Goal: Task Accomplishment & Management: Use online tool/utility

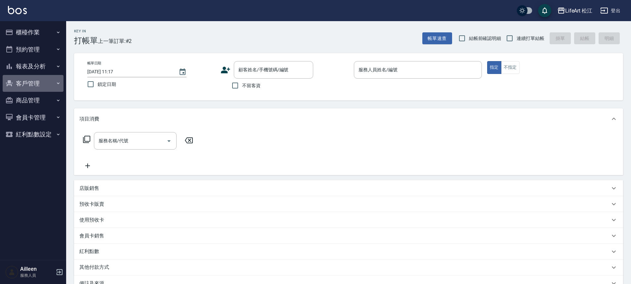
click at [45, 83] on button "客戶管理" at bounding box center [33, 83] width 61 height 17
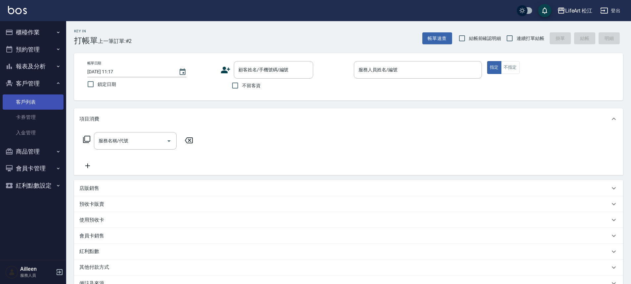
click at [40, 104] on link "客戶列表" at bounding box center [33, 102] width 61 height 15
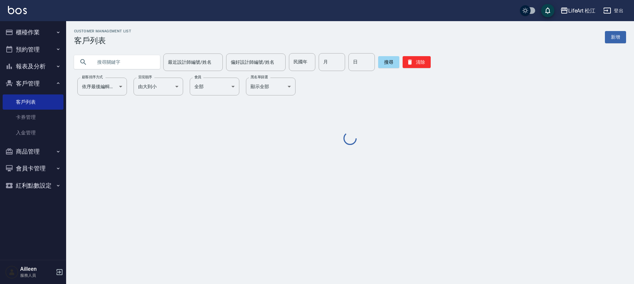
click at [131, 65] on input "text" at bounding box center [124, 62] width 62 height 18
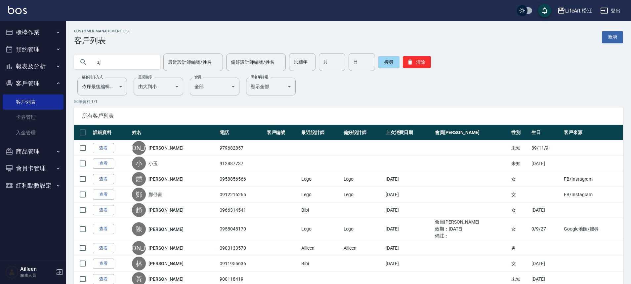
type input "z"
type input "[PERSON_NAME]"
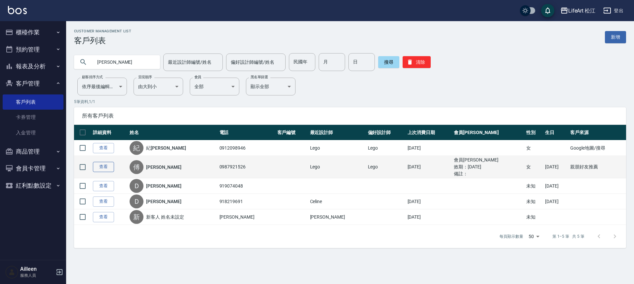
click at [105, 167] on link "查看" at bounding box center [103, 167] width 21 height 10
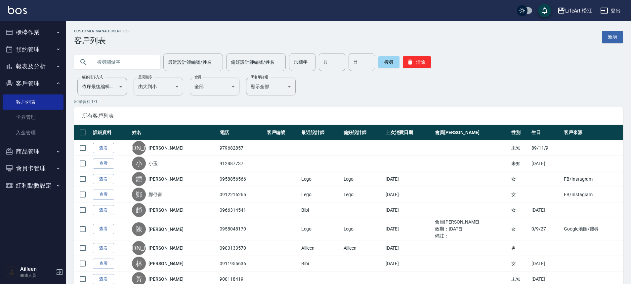
click at [123, 65] on input "text" at bounding box center [124, 62] width 62 height 18
type input "[PERSON_NAME]"
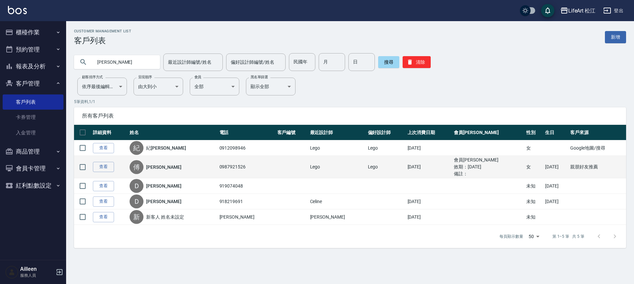
drag, startPoint x: 469, startPoint y: 167, endPoint x: 485, endPoint y: 165, distance: 16.4
click at [485, 165] on ul "效期： [DATE]" at bounding box center [488, 167] width 69 height 7
click at [108, 168] on link "查看" at bounding box center [103, 167] width 21 height 10
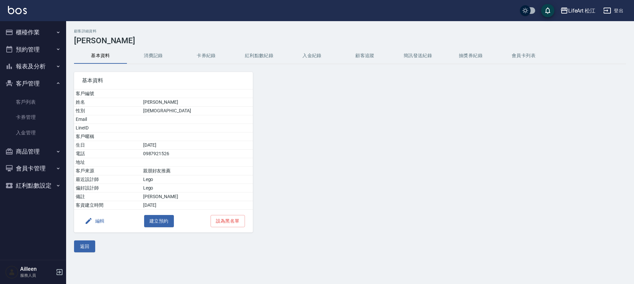
drag, startPoint x: 158, startPoint y: 42, endPoint x: 158, endPoint y: 46, distance: 4.6
click at [158, 43] on h3 "[PERSON_NAME]" at bounding box center [350, 40] width 552 height 9
click at [154, 62] on button "消費記錄" at bounding box center [153, 56] width 53 height 16
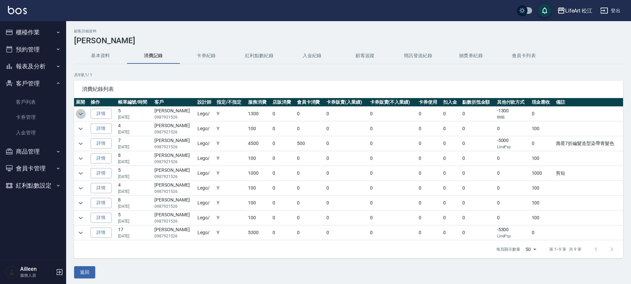
click at [82, 114] on icon "expand row" at bounding box center [81, 114] width 8 height 8
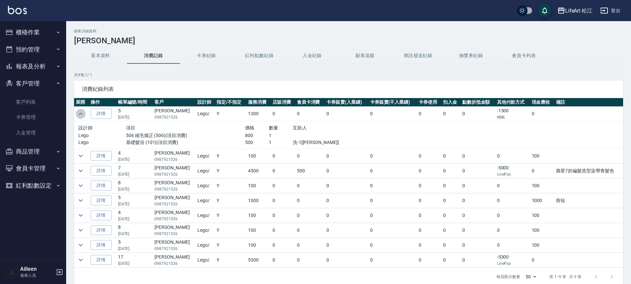
click at [82, 114] on icon "expand row" at bounding box center [81, 114] width 4 height 2
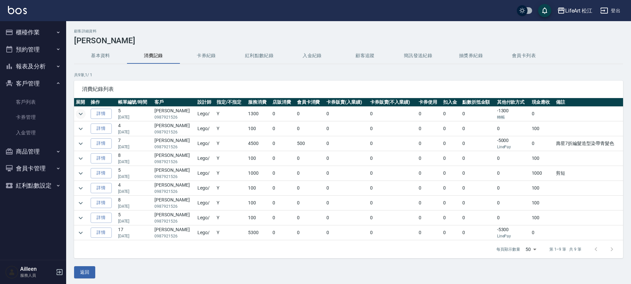
click at [103, 54] on button "基本資料" at bounding box center [100, 56] width 53 height 16
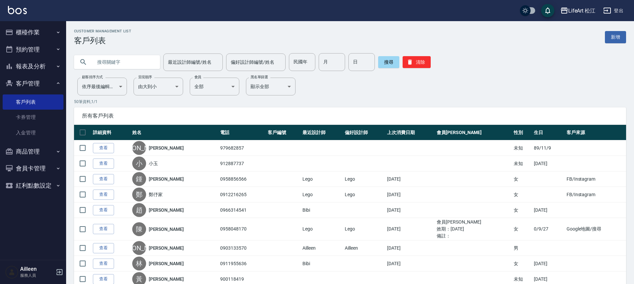
click at [122, 61] on input "text" at bounding box center [124, 62] width 62 height 18
type input "[PERSON_NAME]"
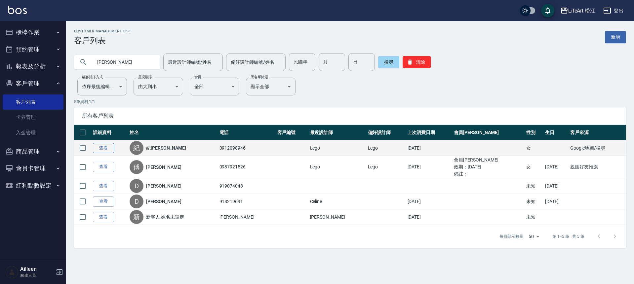
click at [111, 147] on link "查看" at bounding box center [103, 148] width 21 height 10
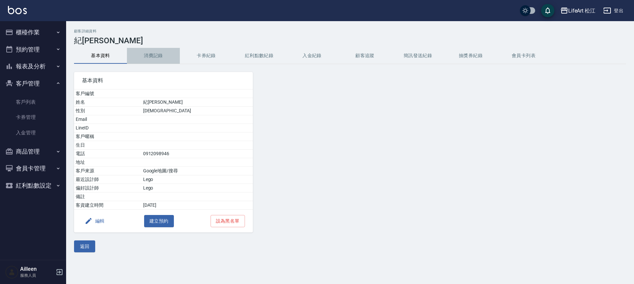
click at [151, 53] on button "消費記錄" at bounding box center [153, 56] width 53 height 16
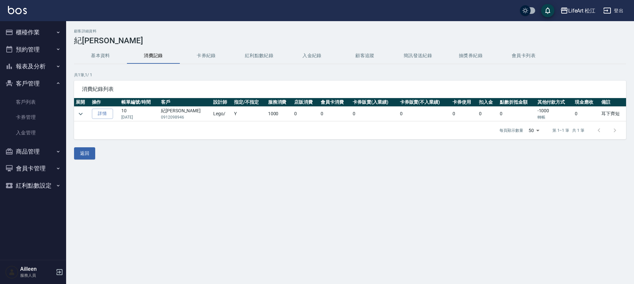
click at [25, 33] on button "櫃檯作業" at bounding box center [33, 32] width 61 height 17
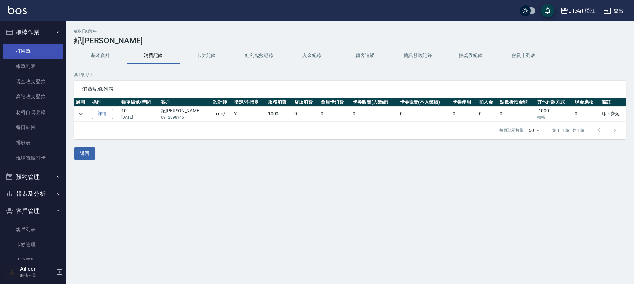
click at [30, 50] on link "打帳單" at bounding box center [33, 51] width 61 height 15
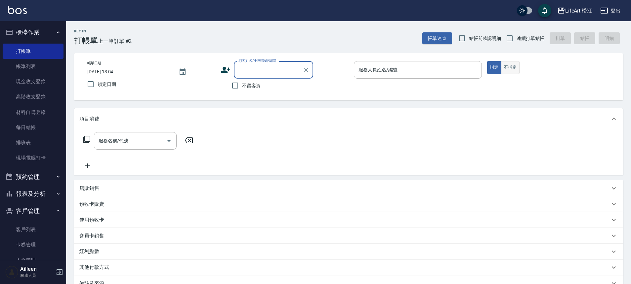
click at [510, 66] on button "不指定" at bounding box center [510, 67] width 19 height 13
click at [439, 71] on input "服務人員姓名/編號" at bounding box center [418, 70] width 122 height 12
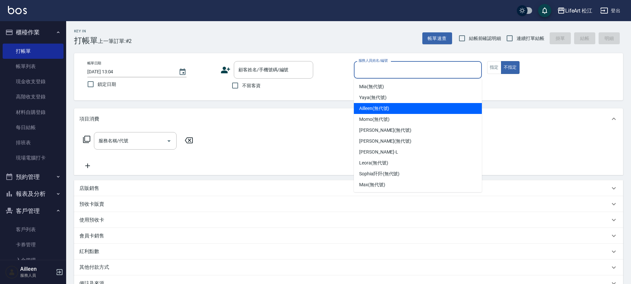
click at [367, 110] on span "Ailleen (無代號)" at bounding box center [374, 108] width 30 height 7
type input "Ailleen(無代號)"
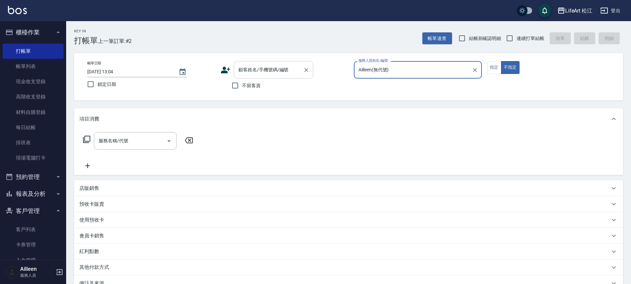
click at [244, 74] on input "顧客姓名/手機號碼/編號" at bounding box center [269, 70] width 64 height 12
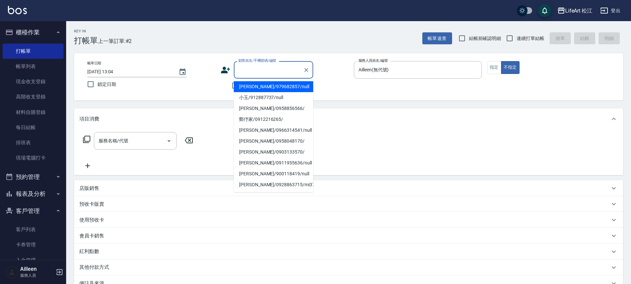
click at [224, 72] on icon at bounding box center [225, 70] width 9 height 7
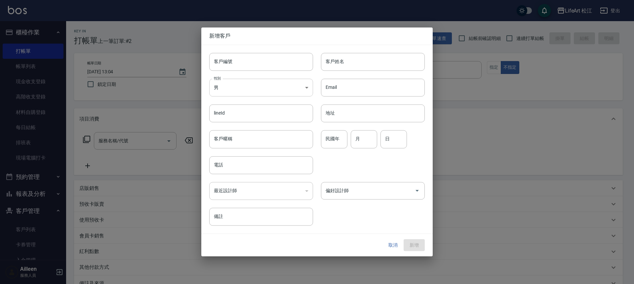
click at [238, 84] on body "LifeArt 松江 登出 櫃檯作業 打帳單 帳單列表 現金收支登錄 高階收支登錄 材料自購登錄 每日結帳 排班表 現場電腦打卡 預約管理 預約管理 單日預約…" at bounding box center [317, 182] width 634 height 364
click at [396, 246] on div at bounding box center [317, 142] width 634 height 284
click at [395, 244] on button "取消" at bounding box center [393, 245] width 21 height 12
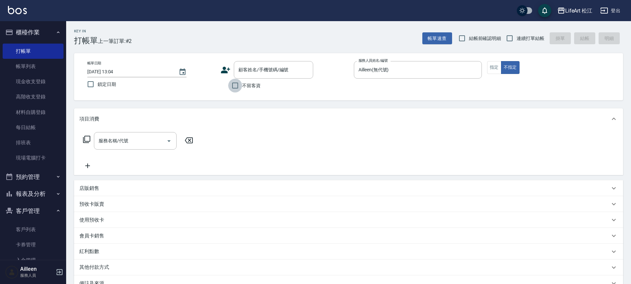
click at [236, 88] on input "不留客資" at bounding box center [235, 86] width 14 height 14
checkbox input "true"
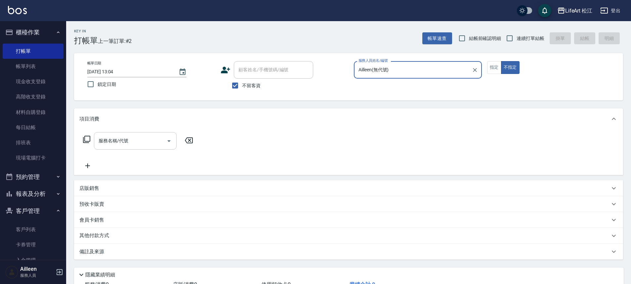
click at [119, 142] on div "服務名稱/代號 服務名稱/代號" at bounding box center [135, 141] width 83 height 18
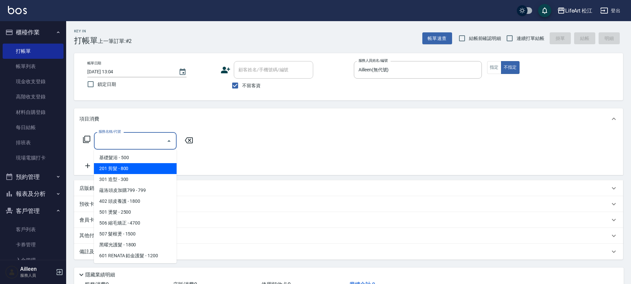
click at [124, 167] on span "201 剪髮 - 800" at bounding box center [135, 168] width 83 height 11
type input "201 剪髮(201)"
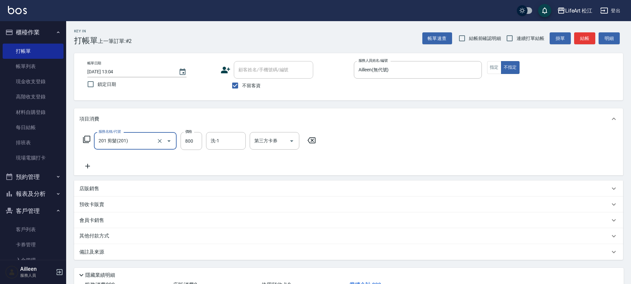
click at [89, 167] on icon at bounding box center [87, 166] width 17 height 8
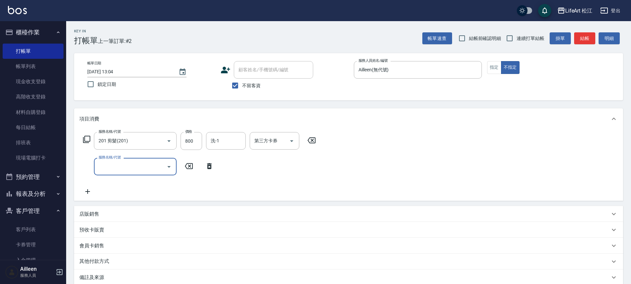
click at [102, 166] on input "服務名稱/代號" at bounding box center [130, 167] width 67 height 12
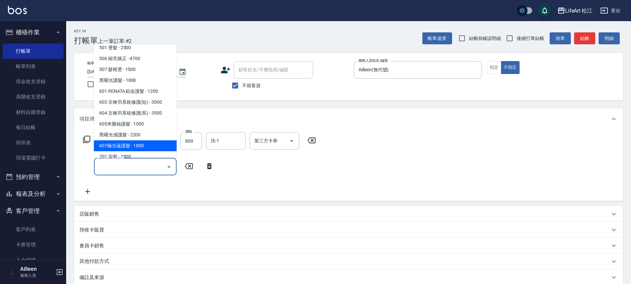
scroll to position [61, 0]
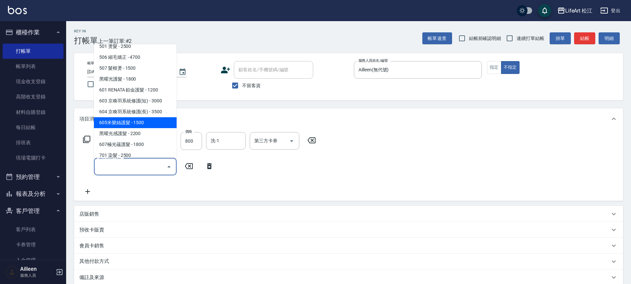
click at [138, 122] on span "605米樂絲護髮 - 1500" at bounding box center [135, 122] width 83 height 11
type input "605米樂絲護髮(605)"
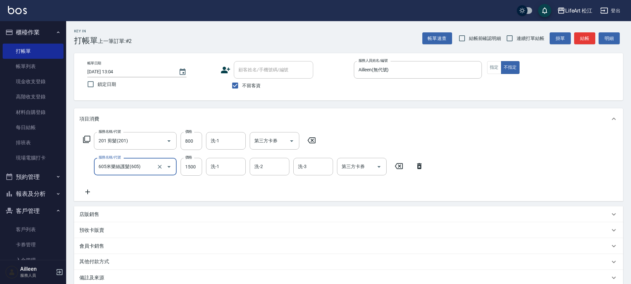
click at [88, 192] on icon at bounding box center [87, 192] width 17 height 8
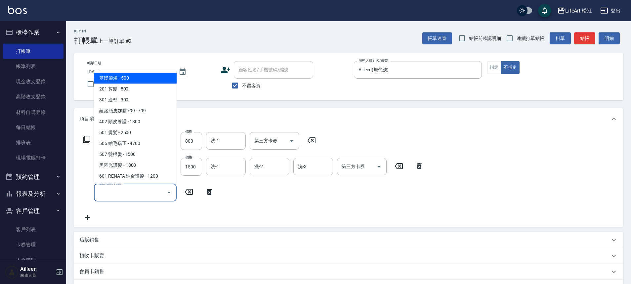
click at [115, 187] on input "服務名稱/代號" at bounding box center [130, 193] width 67 height 12
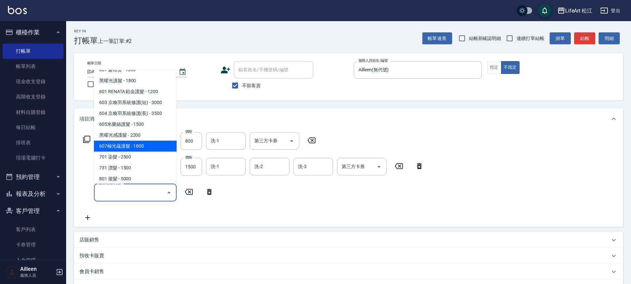
scroll to position [88, 0]
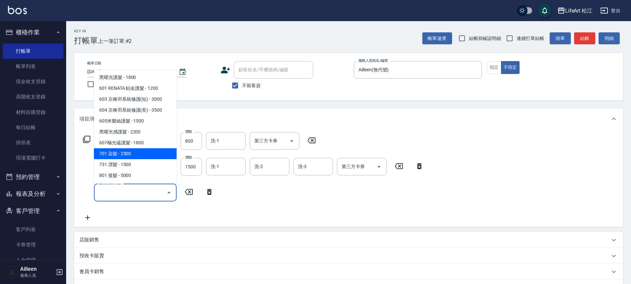
click at [130, 155] on span "701 染髮 - 2500" at bounding box center [135, 154] width 83 height 11
type input "701 染髮(701)"
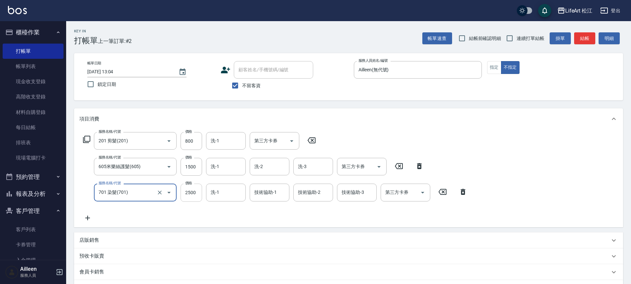
click at [194, 194] on input "2500" at bounding box center [192, 193] width 22 height 18
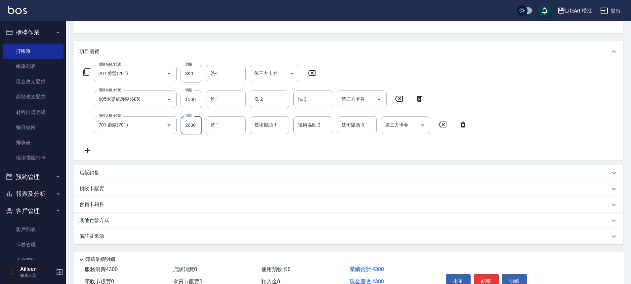
scroll to position [76, 0]
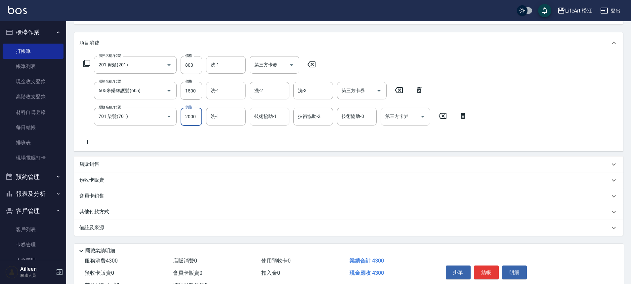
type input "2000"
click at [232, 93] on input "洗-1" at bounding box center [226, 91] width 34 height 12
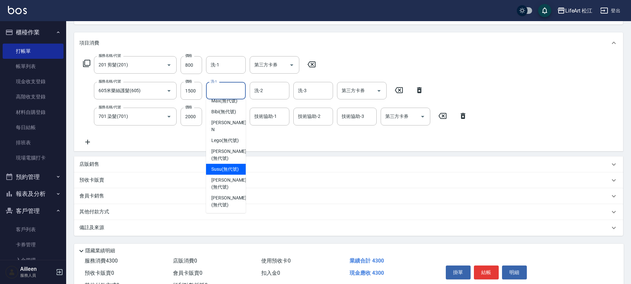
scroll to position [160, 0]
click at [230, 198] on span "[PERSON_NAME] (無代號)" at bounding box center [228, 202] width 35 height 14
type input "[PERSON_NAME](無代號)"
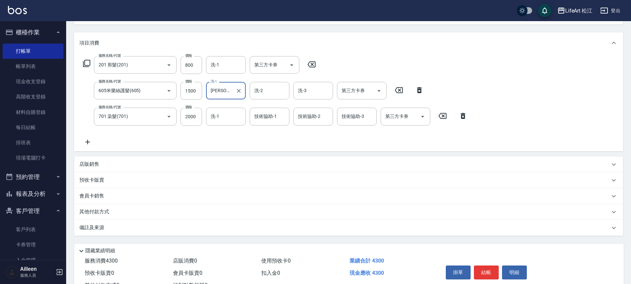
click at [273, 100] on div "服務名稱/代號 201 剪髮(201) 服務名稱/代號 價格 800 價格 洗-1 洗-1 第三方卡券 第三方卡券 服務名稱/代號 605米樂絲護髮(605)…" at bounding box center [275, 101] width 392 height 90
click at [271, 96] on div "洗-2" at bounding box center [270, 91] width 40 height 18
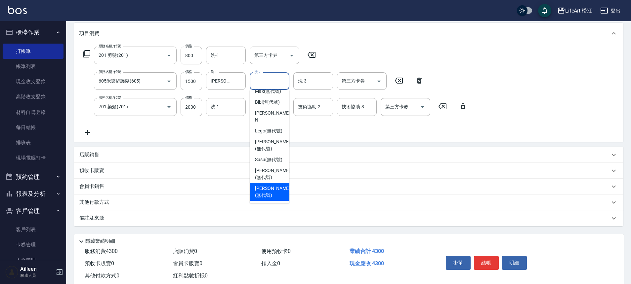
scroll to position [89, 0]
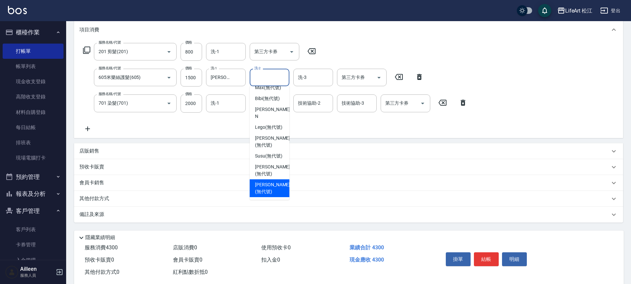
click at [263, 190] on span "[PERSON_NAME] (無代號)" at bounding box center [272, 189] width 35 height 14
type input "[PERSON_NAME](無代號)"
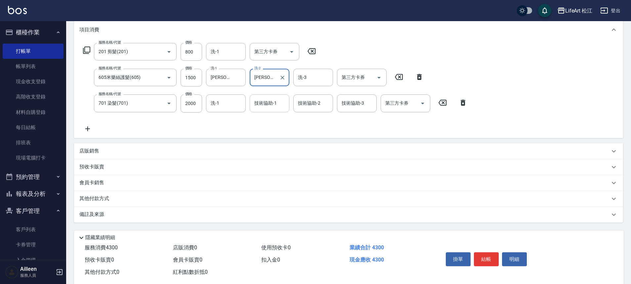
click at [273, 105] on div "技術協助-1 技術協助-1" at bounding box center [270, 104] width 40 height 18
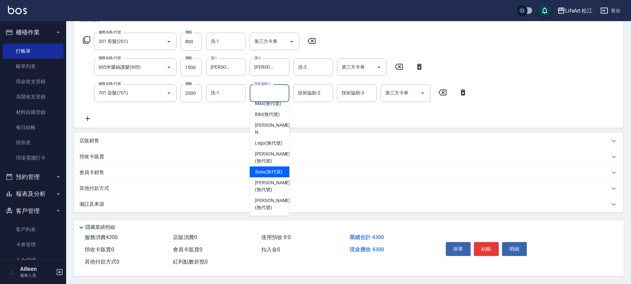
scroll to position [160, 0]
click at [262, 197] on span "[PERSON_NAME] (無代號)" at bounding box center [272, 204] width 35 height 14
type input "[PERSON_NAME](無代號)"
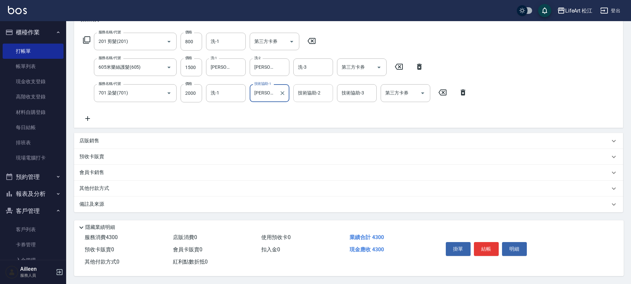
click at [313, 89] on div "技術協助-2 技術協助-2" at bounding box center [313, 93] width 40 height 18
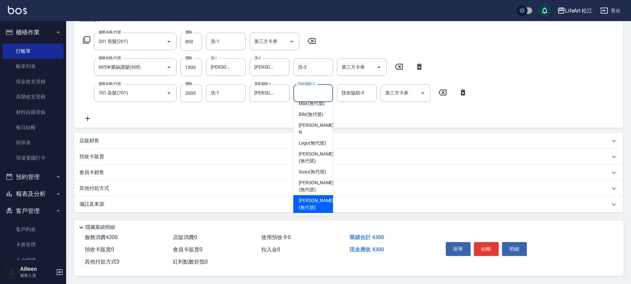
click at [311, 197] on span "[PERSON_NAME] (無代號)" at bounding box center [316, 204] width 35 height 14
type input "[PERSON_NAME](無代號)"
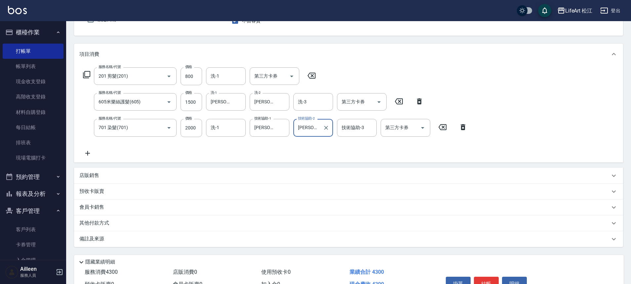
scroll to position [103, 0]
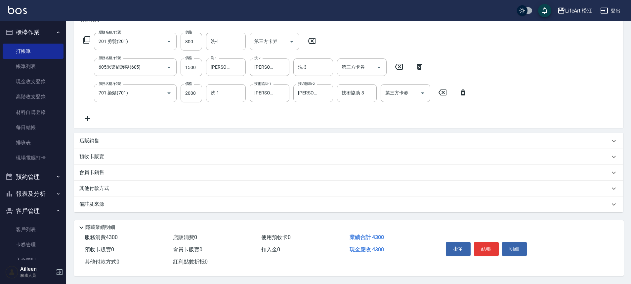
click at [109, 204] on div "備註及來源" at bounding box center [344, 204] width 531 height 7
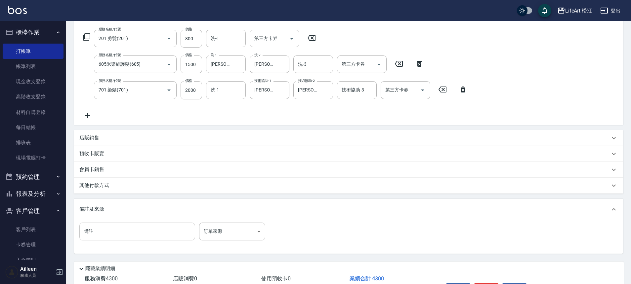
click at [155, 233] on input "備註" at bounding box center [137, 232] width 116 height 18
click at [133, 183] on div "其他付款方式" at bounding box center [344, 185] width 531 height 7
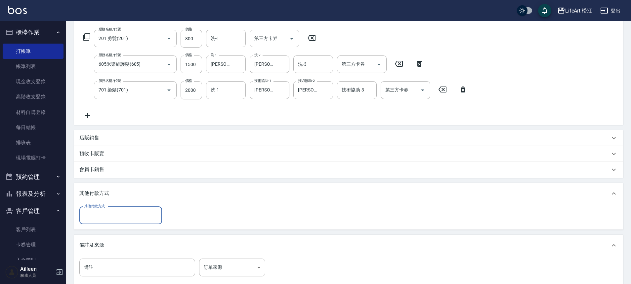
scroll to position [0, 0]
click at [121, 221] on div "其他付款方式" at bounding box center [120, 216] width 83 height 18
click at [111, 254] on span "信用卡" at bounding box center [120, 254] width 83 height 11
type input "信用卡"
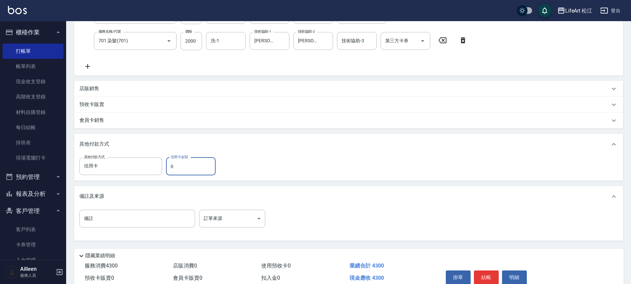
scroll to position [183, 0]
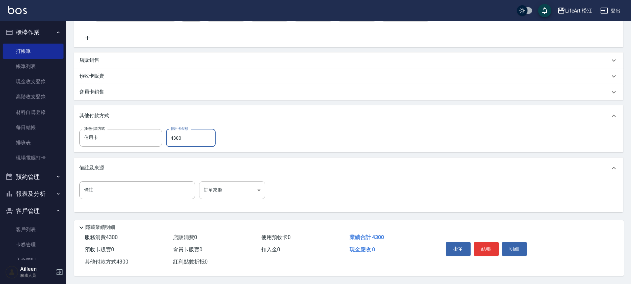
type input "4300"
click at [226, 179] on body "LifeArt 松江 登出 櫃檯作業 打帳單 帳單列表 現金收支登錄 高階收支登錄 材料自購登錄 每日結帳 排班表 現場電腦打卡 預約管理 預約管理 單日預約…" at bounding box center [315, 52] width 631 height 465
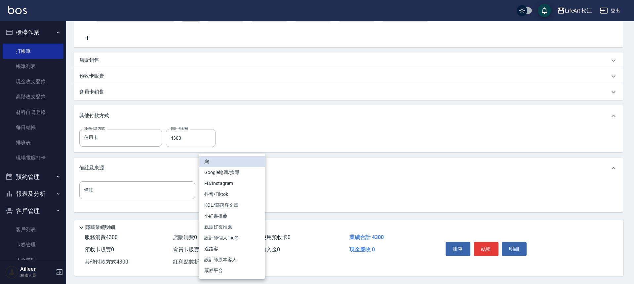
click at [248, 251] on li "過路客" at bounding box center [232, 249] width 66 height 11
type input "過路客"
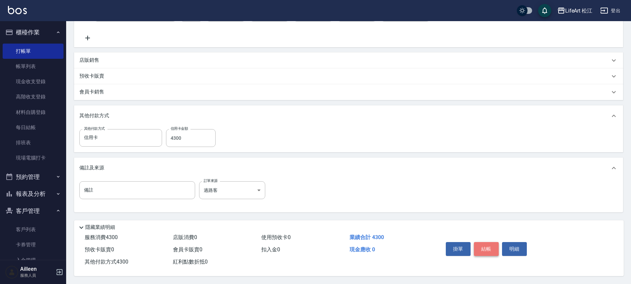
click at [489, 248] on button "結帳" at bounding box center [486, 249] width 25 height 14
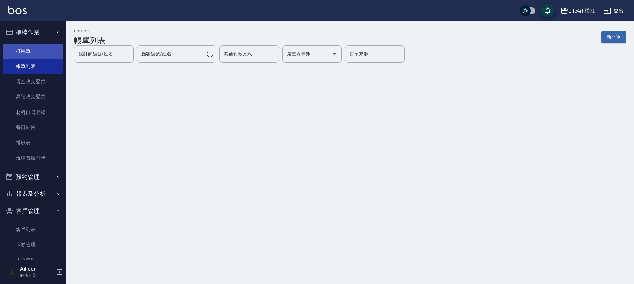
click at [46, 54] on link "打帳單" at bounding box center [33, 51] width 61 height 15
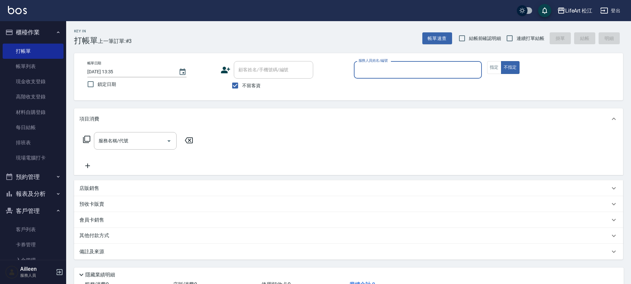
click at [435, 74] on input "服務人員姓名/編號" at bounding box center [418, 70] width 122 height 12
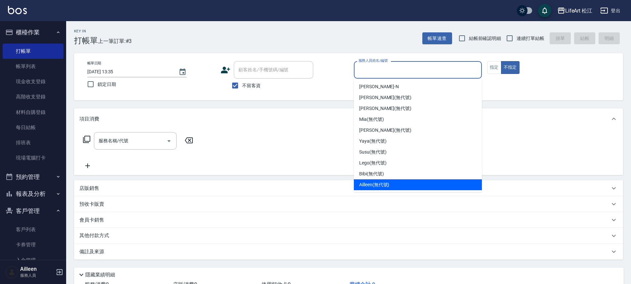
click at [394, 180] on div "Ailleen (無代號)" at bounding box center [418, 185] width 128 height 11
type input "Ailleen(無代號)"
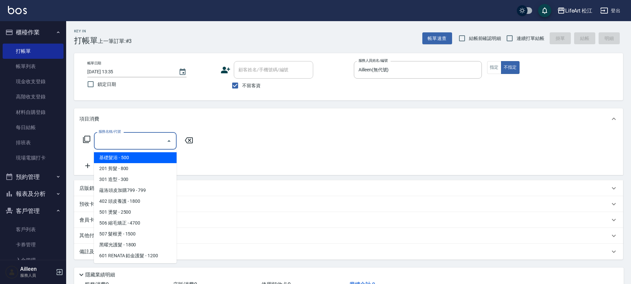
click at [106, 140] on div "服務名稱/代號 服務名稱/代號" at bounding box center [135, 141] width 83 height 18
click at [121, 159] on span "基礎髮浴 - 500" at bounding box center [135, 157] width 83 height 11
type input "基礎髮浴 (101)"
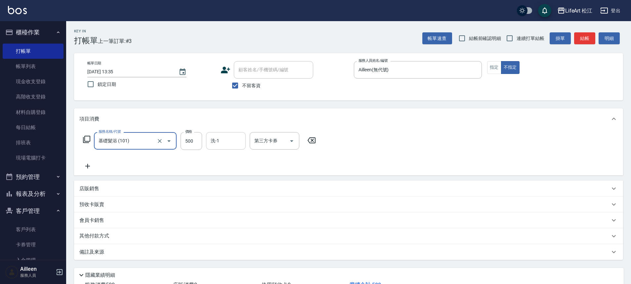
click at [221, 141] on input "洗-1" at bounding box center [226, 141] width 34 height 12
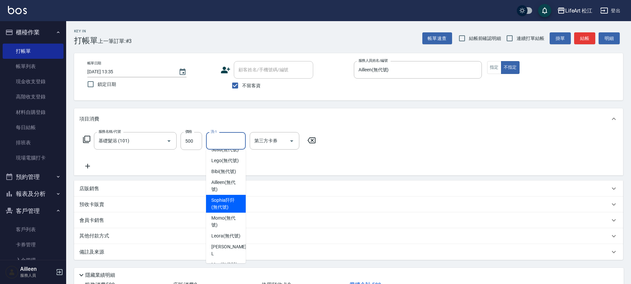
scroll to position [139, 0]
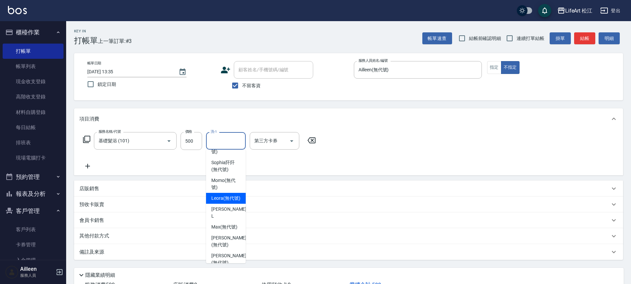
click at [221, 202] on span "Leora (無代號)" at bounding box center [225, 198] width 29 height 7
type input "Leora(無代號)"
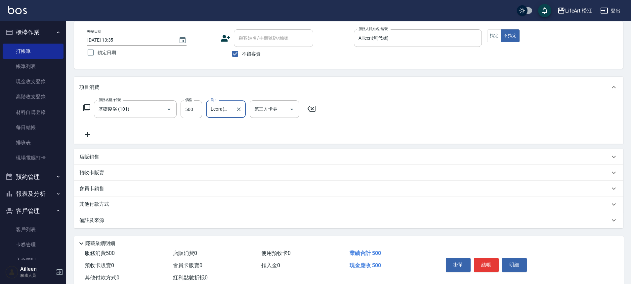
scroll to position [51, 0]
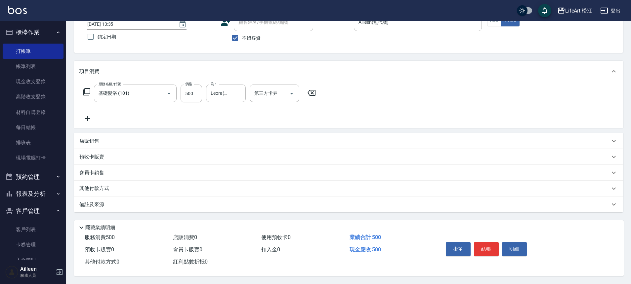
click at [164, 205] on div "備註及來源" at bounding box center [344, 204] width 531 height 7
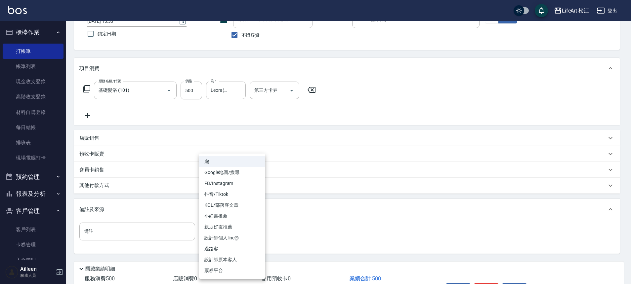
click at [248, 233] on body "LifeArt 松江 登出 櫃檯作業 打帳單 帳單列表 現金收支登錄 高階收支登錄 材料自購登錄 每日結帳 排班表 現場電腦打卡 預約管理 預約管理 單日預約…" at bounding box center [315, 137] width 631 height 376
click at [238, 248] on li "過路客" at bounding box center [232, 249] width 66 height 11
type input "過路客"
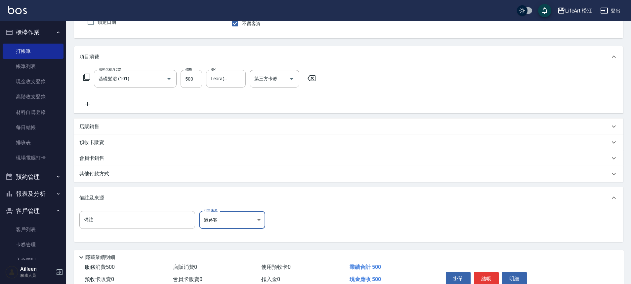
scroll to position [95, 0]
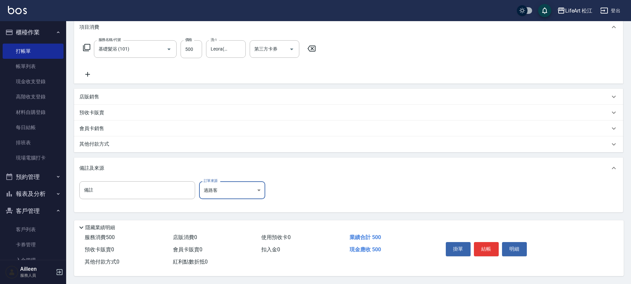
click at [482, 255] on div "掛單 結帳 明細" at bounding box center [486, 250] width 86 height 21
click at [483, 251] on button "結帳" at bounding box center [486, 249] width 25 height 14
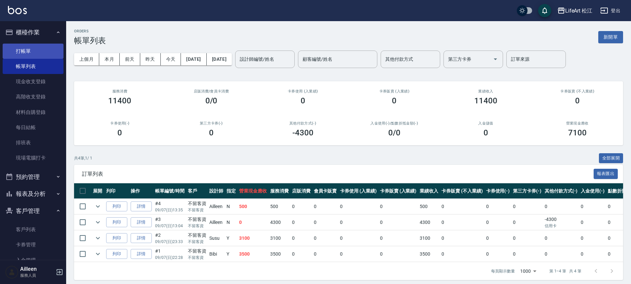
click at [25, 53] on link "打帳單" at bounding box center [33, 51] width 61 height 15
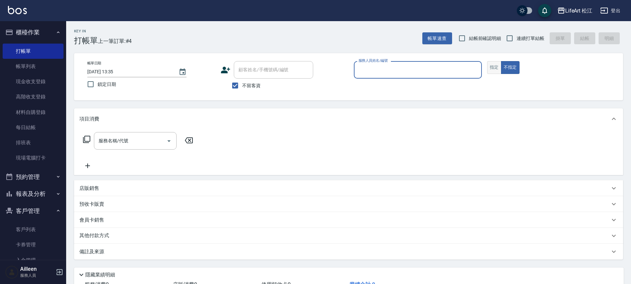
click at [492, 68] on button "指定" at bounding box center [494, 67] width 14 height 13
click at [237, 87] on input "不留客資" at bounding box center [235, 86] width 14 height 14
checkbox input "false"
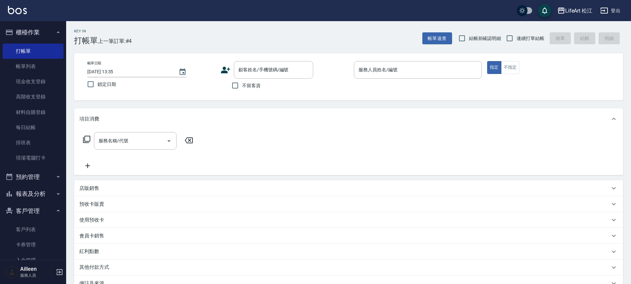
click at [223, 73] on icon at bounding box center [226, 70] width 10 height 10
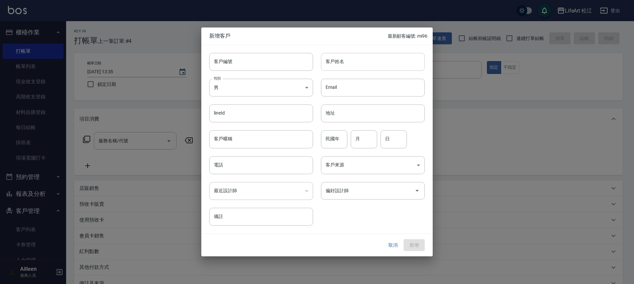
click at [347, 65] on input "客戶姓名" at bounding box center [373, 62] width 104 height 18
type input "x"
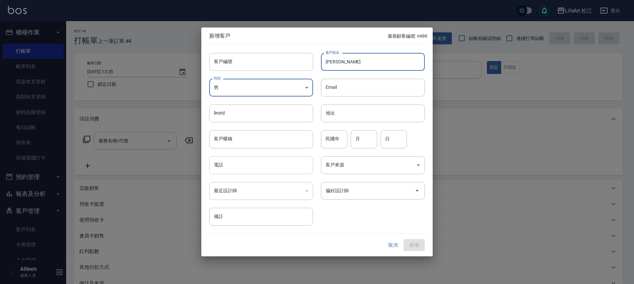
type input "[PERSON_NAME]"
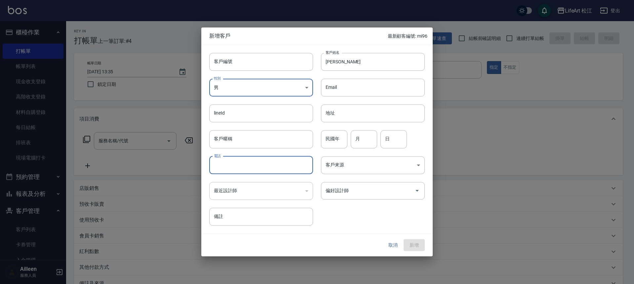
click at [281, 163] on input "電話" at bounding box center [261, 165] width 104 height 18
type input "0910310907"
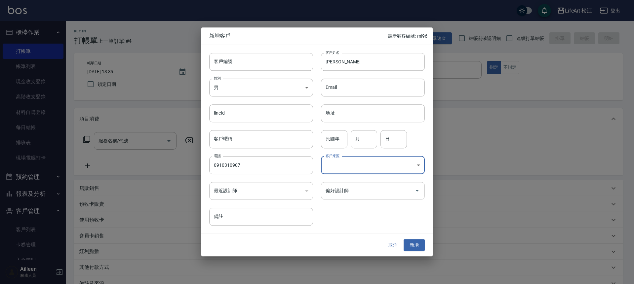
click at [362, 198] on div "偏好設計師" at bounding box center [373, 191] width 104 height 18
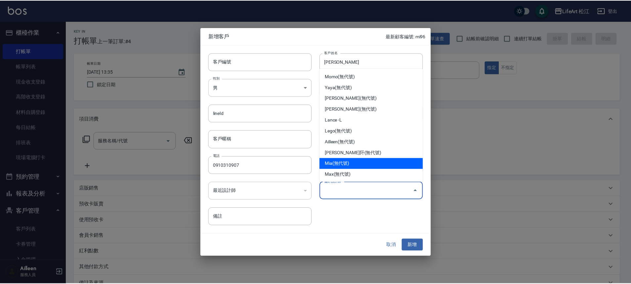
scroll to position [1, 0]
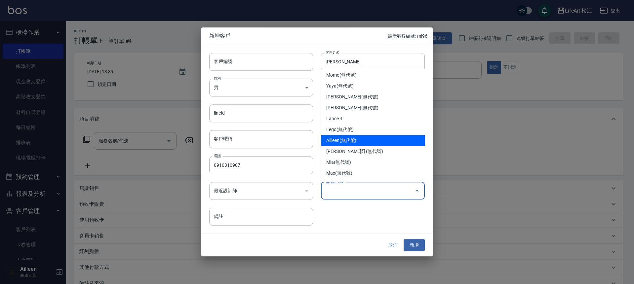
click at [349, 142] on li "Ailleen(無代號)" at bounding box center [373, 140] width 104 height 11
type input "Ailleen"
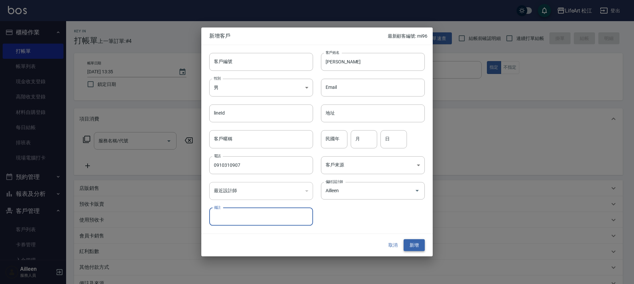
click at [416, 248] on button "新增" at bounding box center [414, 245] width 21 height 12
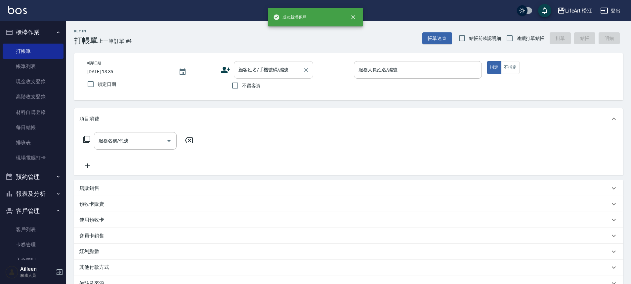
click at [264, 72] on div "顧客姓名/手機號碼/編號 顧客姓名/手機號碼/編號" at bounding box center [273, 70] width 79 height 18
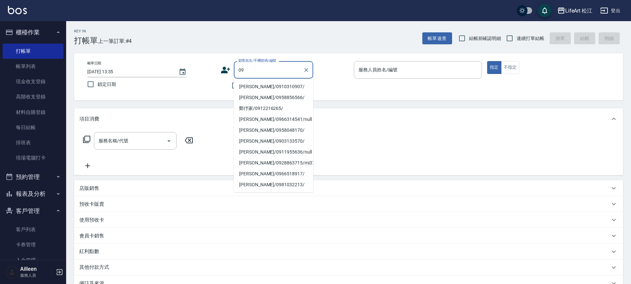
click at [265, 87] on li "[PERSON_NAME]/0910310907/" at bounding box center [273, 86] width 79 height 11
type input "[PERSON_NAME]/0910310907/"
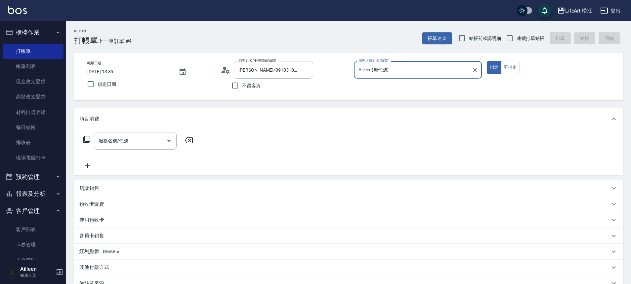
type input "Ailleen(無代號)"
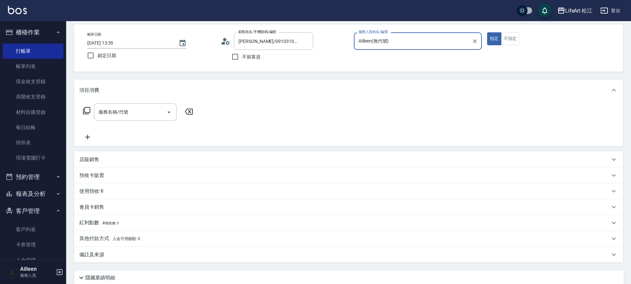
scroll to position [70, 0]
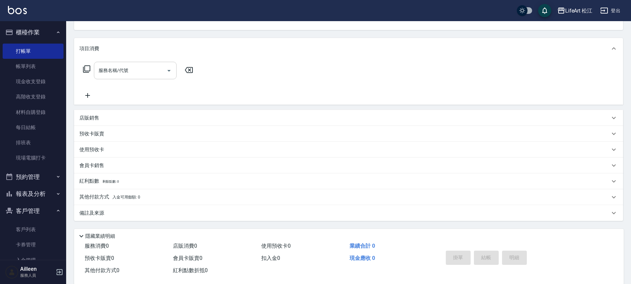
click at [128, 75] on input "服務名稱/代號" at bounding box center [130, 71] width 67 height 12
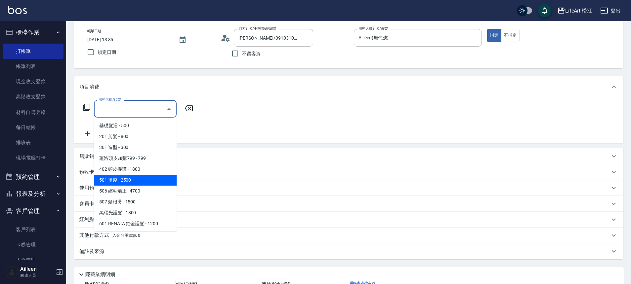
scroll to position [0, 0]
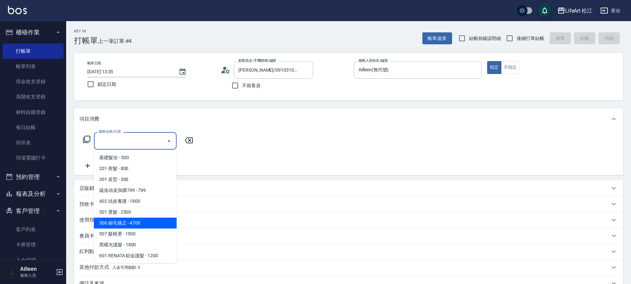
click at [139, 221] on span "506 縮毛矯正 - 4700" at bounding box center [135, 223] width 83 height 11
type input "506 縮毛矯正 (506)"
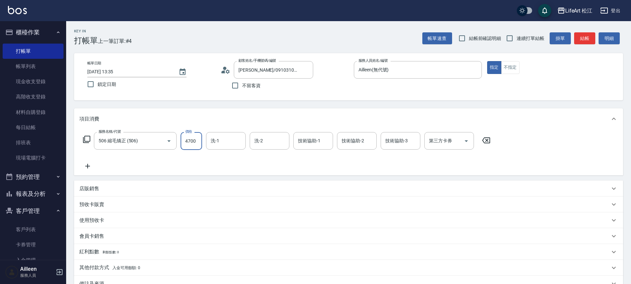
click at [188, 137] on input "4700" at bounding box center [192, 141] width 22 height 18
click at [186, 136] on input "4700" at bounding box center [192, 141] width 22 height 18
type input "1800"
click at [91, 166] on icon at bounding box center [87, 166] width 17 height 8
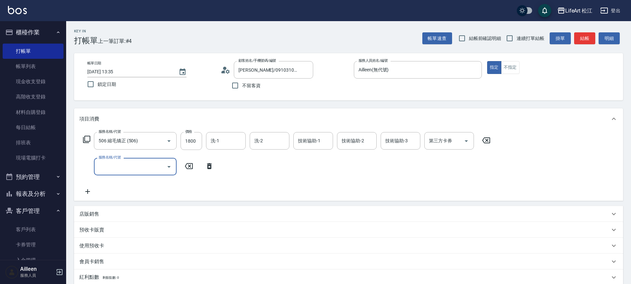
click at [113, 159] on label "服務名稱/代號" at bounding box center [110, 157] width 22 height 5
click at [113, 161] on input "服務名稱/代號" at bounding box center [130, 167] width 67 height 12
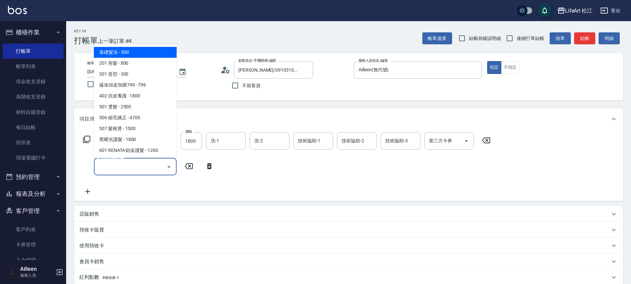
drag, startPoint x: 114, startPoint y: 164, endPoint x: 116, endPoint y: 187, distance: 23.2
click at [114, 164] on input "服務名稱/代號" at bounding box center [130, 167] width 67 height 12
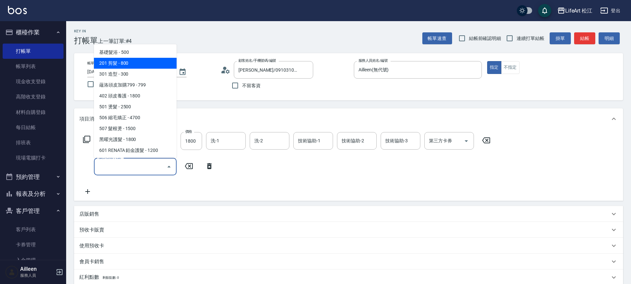
click at [138, 63] on span "201 剪髮 - 800" at bounding box center [135, 63] width 83 height 11
type input "201 剪髮(201)"
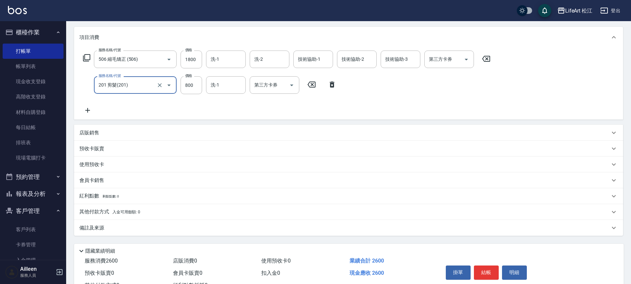
scroll to position [108, 0]
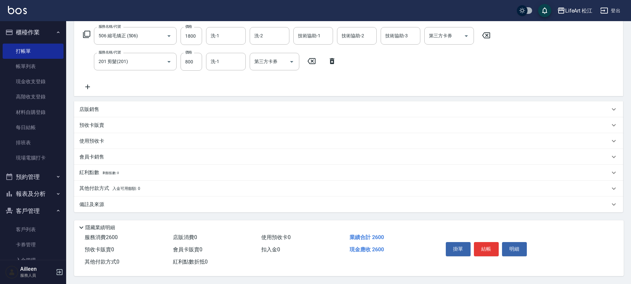
click at [143, 202] on div "備註及來源" at bounding box center [344, 204] width 531 height 7
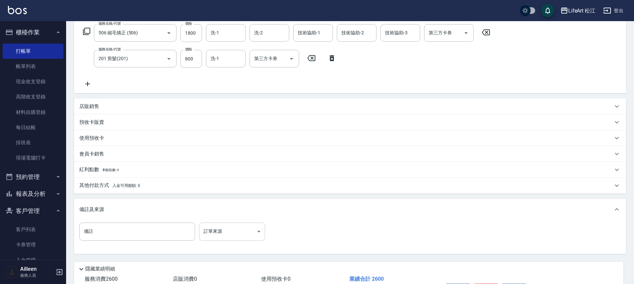
click at [218, 230] on body "LifeArt 松江 登出 櫃檯作業 打帳單 帳單列表 現金收支登錄 高階收支登錄 材料自購登錄 每日結帳 排班表 現場電腦打卡 預約管理 預約管理 單日預約…" at bounding box center [317, 109] width 634 height 434
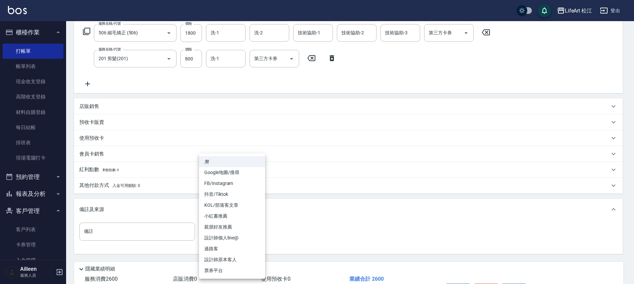
click at [229, 185] on li "FB/Instagram" at bounding box center [232, 183] width 66 height 11
type input "FB/Instagram"
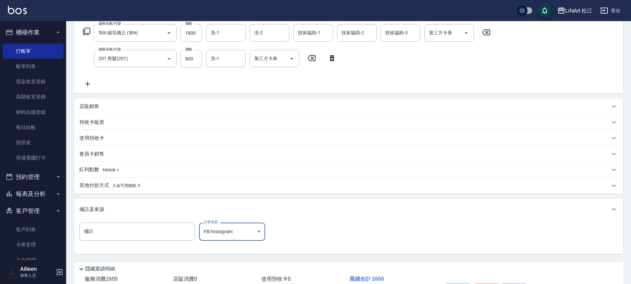
click at [135, 184] on span "入金可用餘額: 0" at bounding box center [126, 186] width 28 height 5
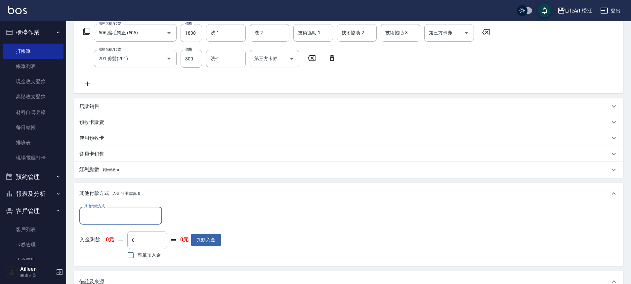
scroll to position [0, 0]
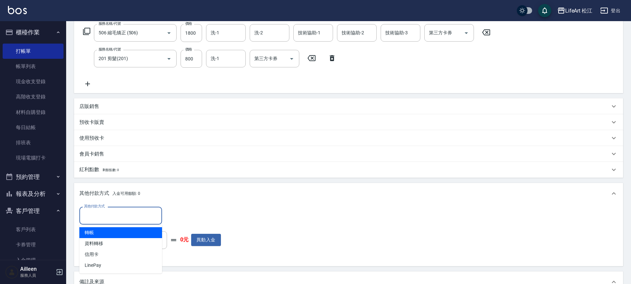
click at [123, 217] on input "其他付款方式" at bounding box center [120, 216] width 77 height 12
click at [140, 231] on span "轉帳" at bounding box center [120, 233] width 83 height 11
type input "轉帳"
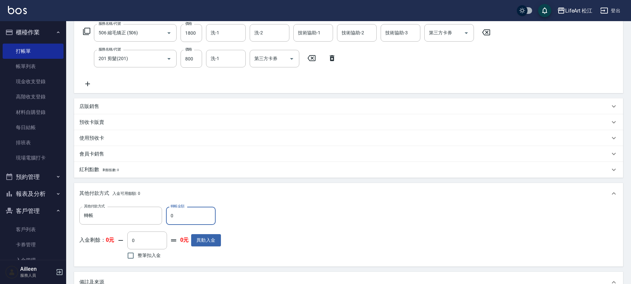
click at [191, 211] on input "0" at bounding box center [191, 216] width 50 height 18
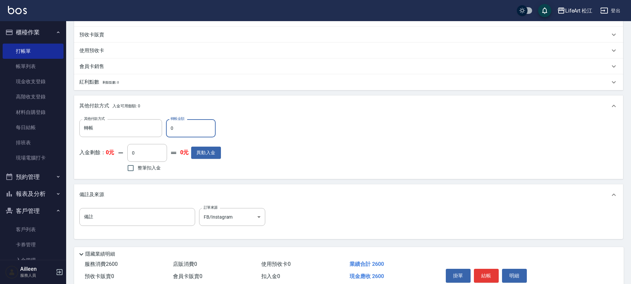
scroll to position [226, 0]
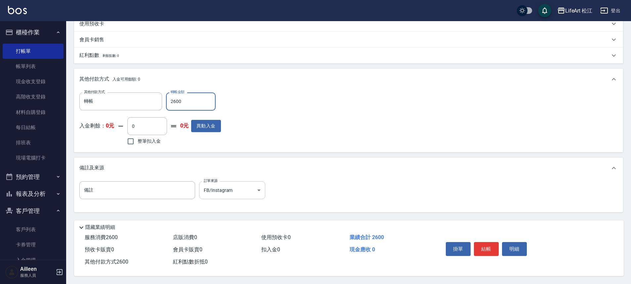
type input "2600"
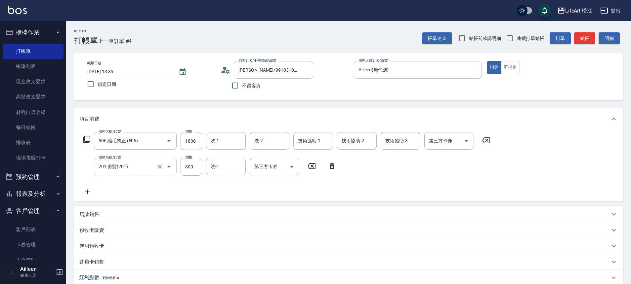
scroll to position [1, 0]
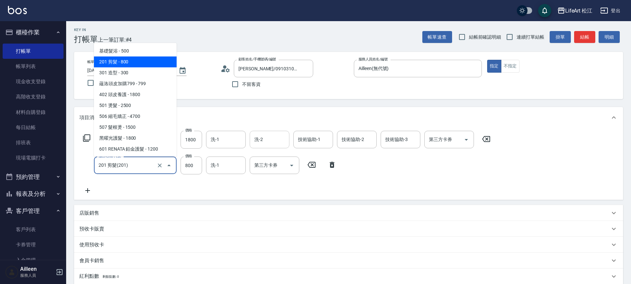
click at [277, 143] on input "洗-2" at bounding box center [270, 140] width 34 height 12
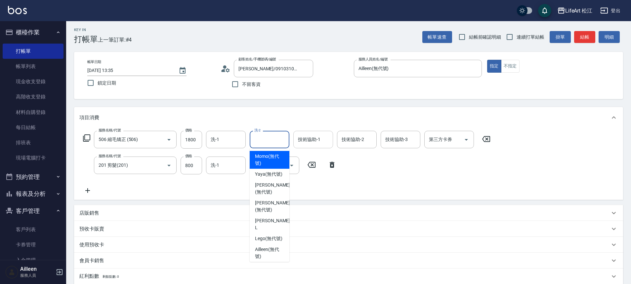
click at [314, 144] on input "技術協助-1" at bounding box center [313, 140] width 34 height 12
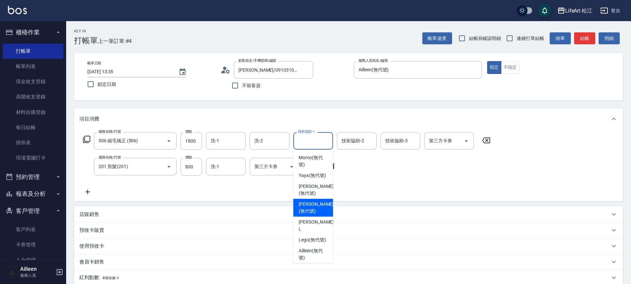
scroll to position [52, 0]
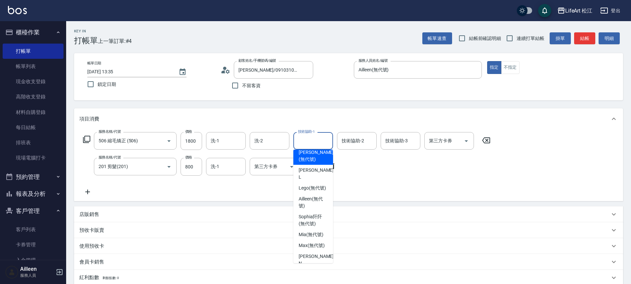
click at [316, 163] on span "[PERSON_NAME] (無代號)" at bounding box center [316, 156] width 35 height 14
type input "[PERSON_NAME](無代號)"
type input "0"
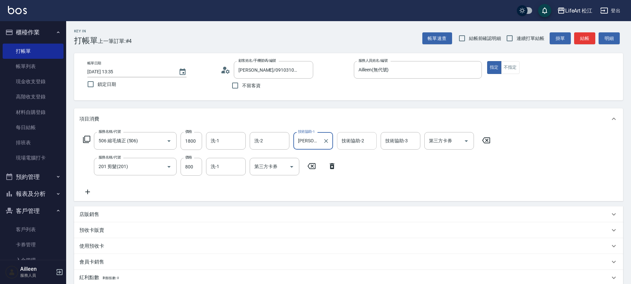
click at [345, 148] on div "技術協助-2" at bounding box center [357, 141] width 40 height 18
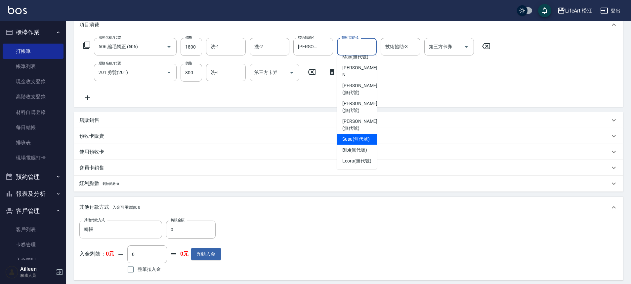
scroll to position [226, 0]
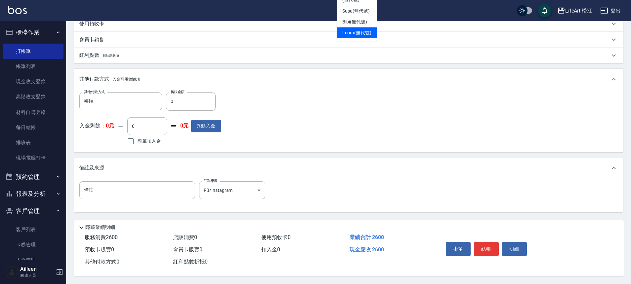
click at [352, 33] on span "Leora (無代號)" at bounding box center [356, 32] width 29 height 7
type input "Leora(無代號)"
click at [486, 243] on button "結帳" at bounding box center [486, 249] width 25 height 14
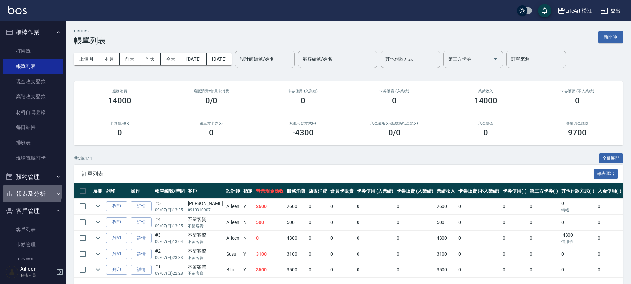
click at [22, 191] on button "報表及分析" at bounding box center [33, 194] width 61 height 17
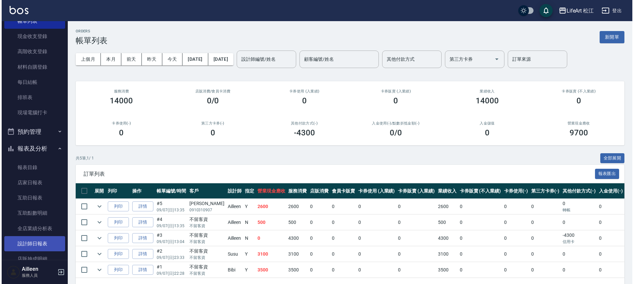
scroll to position [50, 0]
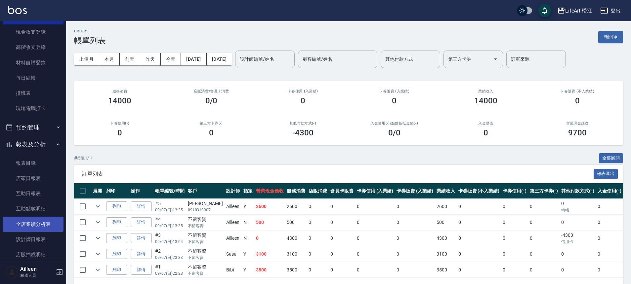
click at [30, 229] on link "全店業績分析表" at bounding box center [33, 224] width 61 height 15
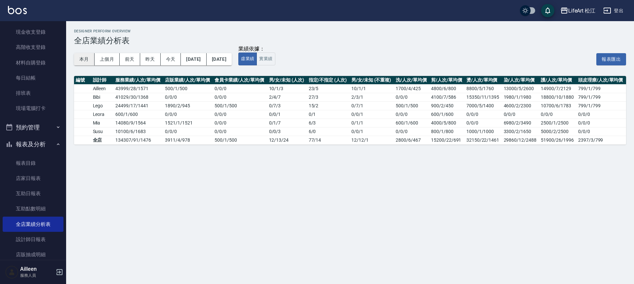
click at [82, 64] on button "本月" at bounding box center [84, 59] width 21 height 12
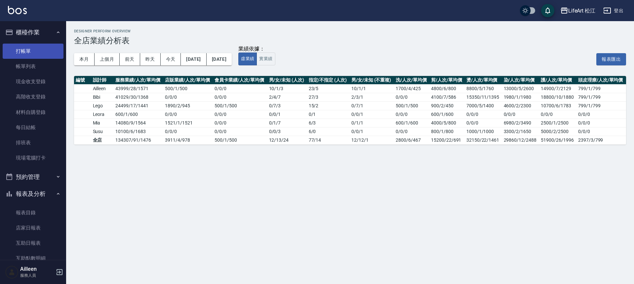
click at [42, 55] on link "打帳單" at bounding box center [33, 51] width 61 height 15
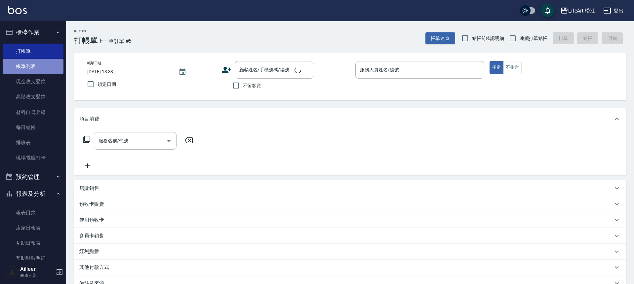
click at [40, 66] on link "帳單列表" at bounding box center [33, 66] width 61 height 15
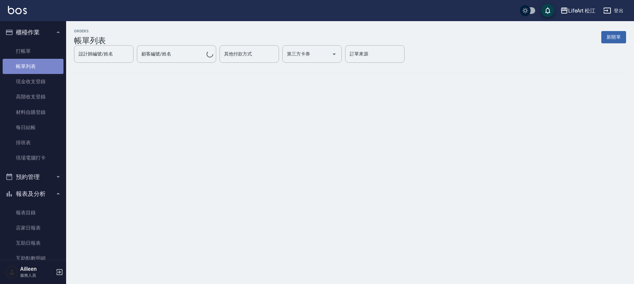
click at [38, 65] on link "帳單列表" at bounding box center [33, 66] width 61 height 15
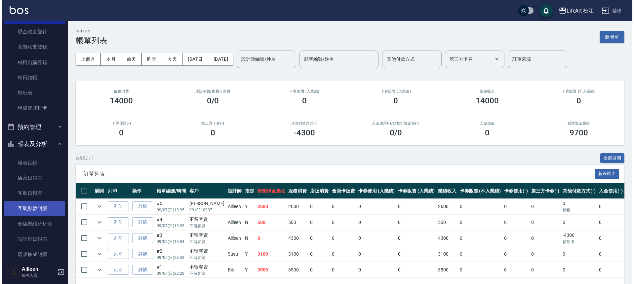
scroll to position [51, 0]
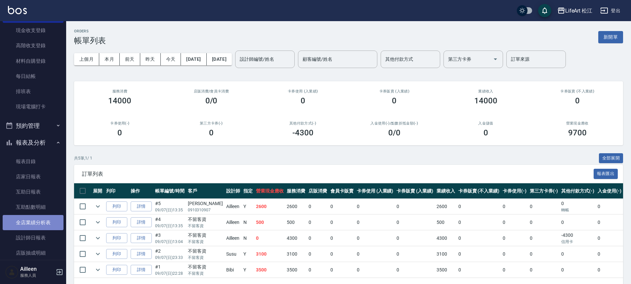
click at [42, 221] on link "全店業績分析表" at bounding box center [33, 222] width 61 height 15
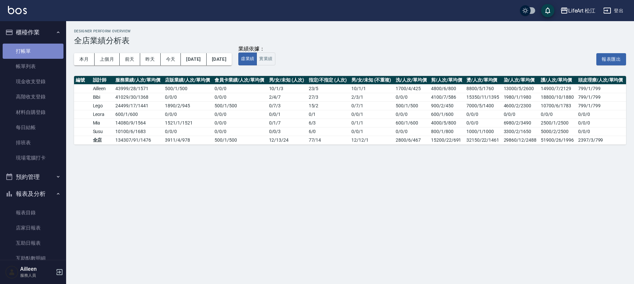
click at [44, 50] on link "打帳單" at bounding box center [33, 51] width 61 height 15
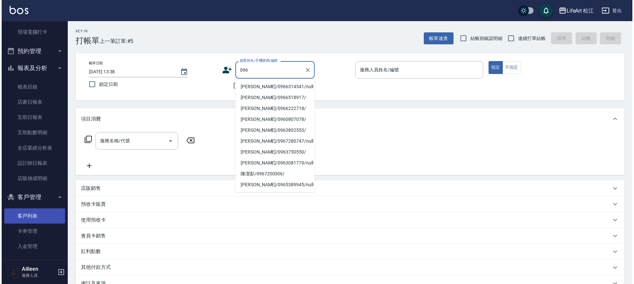
scroll to position [158, 0]
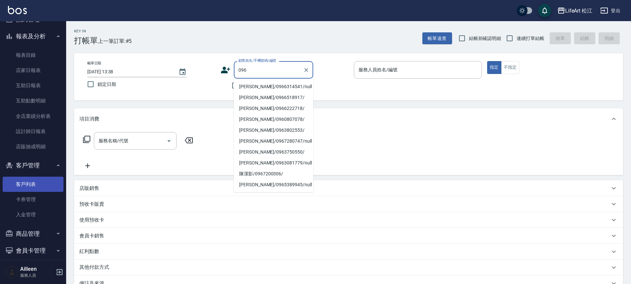
type input "096"
click at [51, 183] on link "客戶列表" at bounding box center [33, 184] width 61 height 15
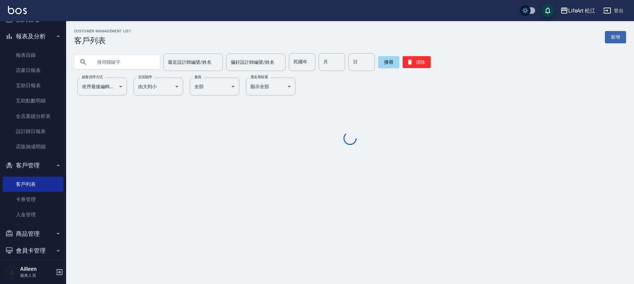
click at [116, 48] on div "最近設計師編號/姓名 最近設計師編號/姓名 偏好設計師編號/姓名 偏好設計師編號/姓名 民國年 民國年 月 月 日 日 搜尋 清除" at bounding box center [346, 58] width 560 height 26
click at [111, 65] on input "text" at bounding box center [124, 62] width 62 height 18
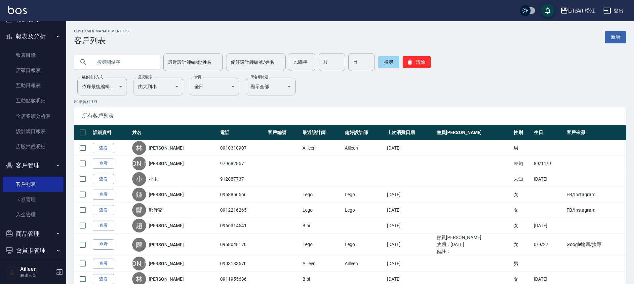
click at [111, 63] on input "text" at bounding box center [124, 62] width 62 height 18
type input "0966125732"
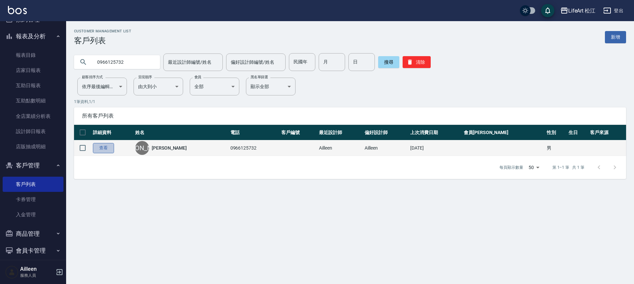
click at [107, 149] on link "查看" at bounding box center [103, 148] width 21 height 10
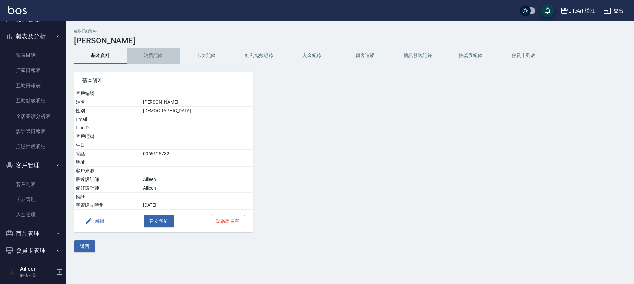
click at [145, 58] on button "消費記錄" at bounding box center [153, 56] width 53 height 16
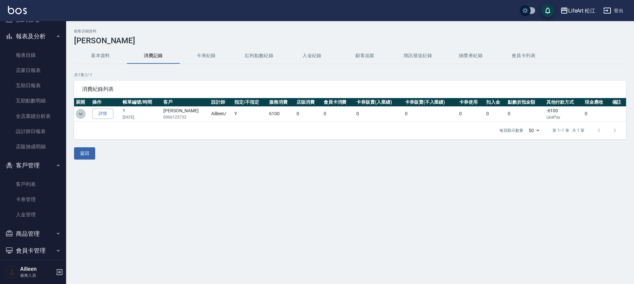
click at [81, 115] on icon "expand row" at bounding box center [81, 114] width 8 height 8
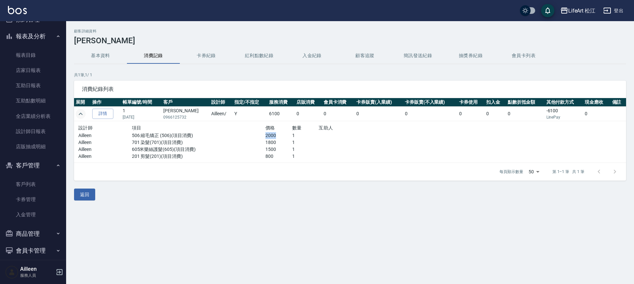
drag, startPoint x: 262, startPoint y: 136, endPoint x: 272, endPoint y: 136, distance: 9.6
click at [272, 136] on p "2000" at bounding box center [279, 135] width 27 height 7
click at [266, 142] on p "1800" at bounding box center [279, 142] width 27 height 7
drag, startPoint x: 262, startPoint y: 138, endPoint x: 266, endPoint y: 138, distance: 4.3
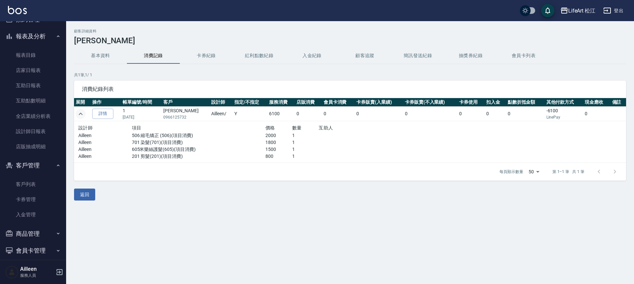
click at [266, 138] on p "2000" at bounding box center [279, 135] width 27 height 7
drag, startPoint x: 263, startPoint y: 144, endPoint x: 275, endPoint y: 144, distance: 11.9
click at [273, 144] on p "1800" at bounding box center [279, 142] width 27 height 7
drag, startPoint x: 264, startPoint y: 147, endPoint x: 273, endPoint y: 148, distance: 8.3
click at [268, 148] on p "1500" at bounding box center [279, 149] width 27 height 7
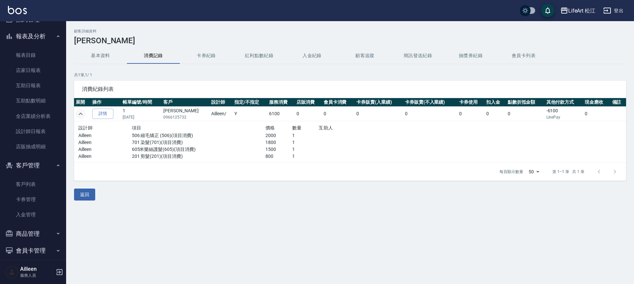
drag, startPoint x: 261, startPoint y: 154, endPoint x: 277, endPoint y: 155, distance: 15.9
click at [272, 154] on div "Ailleen 201 剪髮(201)(項目消費) 800 1" at bounding box center [238, 156] width 321 height 7
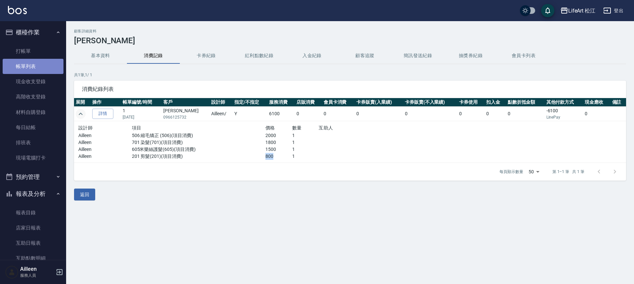
click at [46, 67] on link "帳單列表" at bounding box center [33, 66] width 61 height 15
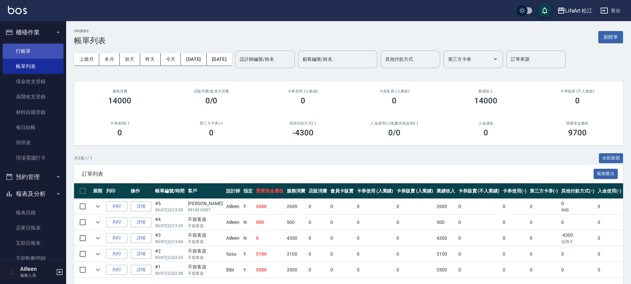
click at [43, 47] on link "打帳單" at bounding box center [33, 51] width 61 height 15
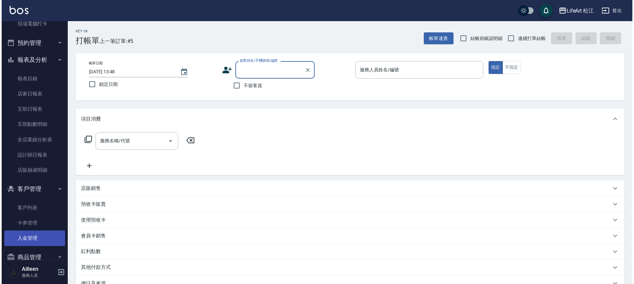
scroll to position [182, 0]
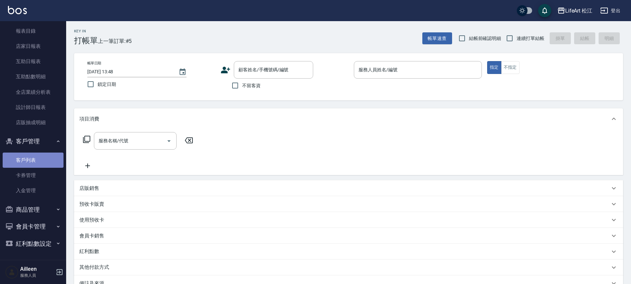
click at [46, 159] on link "客戶列表" at bounding box center [33, 160] width 61 height 15
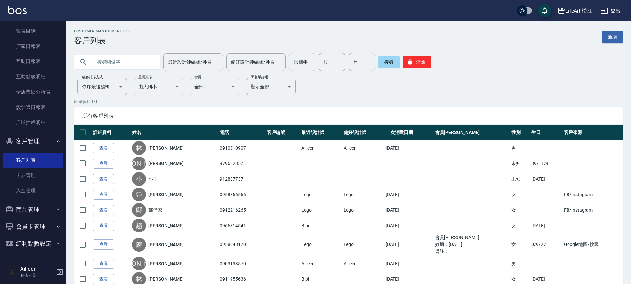
click at [127, 65] on input "text" at bounding box center [124, 62] width 62 height 18
type input "0937539030"
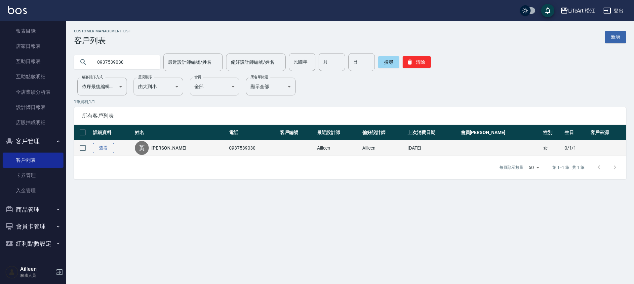
click at [103, 148] on link "查看" at bounding box center [103, 148] width 21 height 10
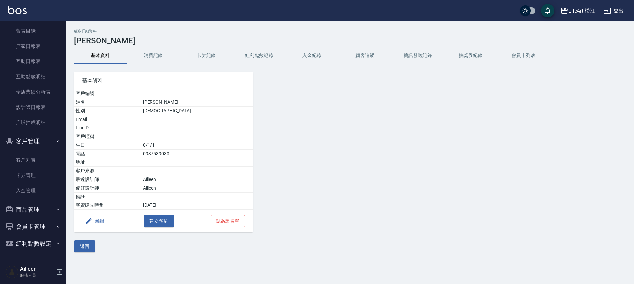
click at [141, 54] on button "消費記錄" at bounding box center [153, 56] width 53 height 16
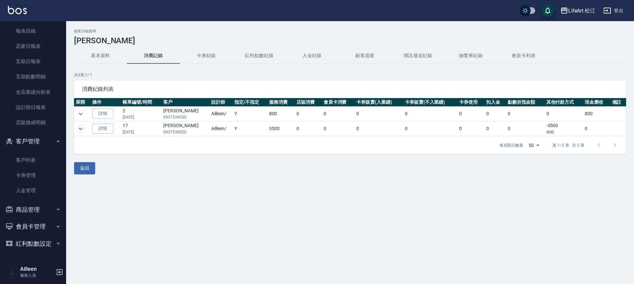
click at [83, 129] on icon "expand row" at bounding box center [81, 129] width 8 height 8
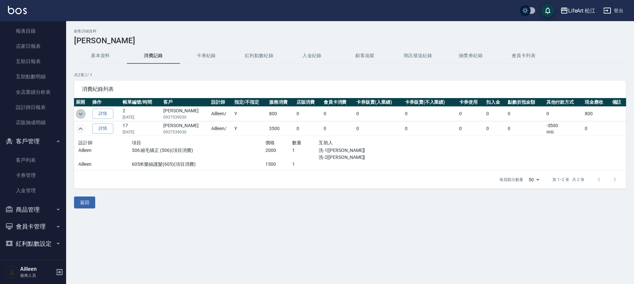
click at [84, 115] on icon "expand row" at bounding box center [81, 114] width 8 height 8
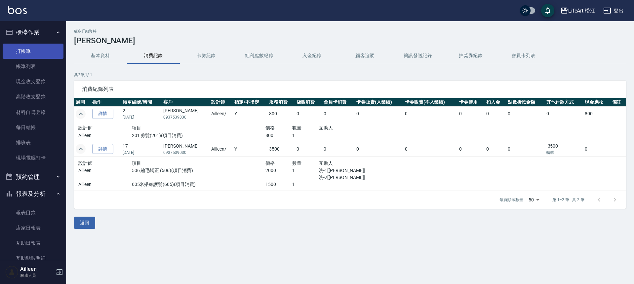
click at [36, 48] on link "打帳單" at bounding box center [33, 51] width 61 height 15
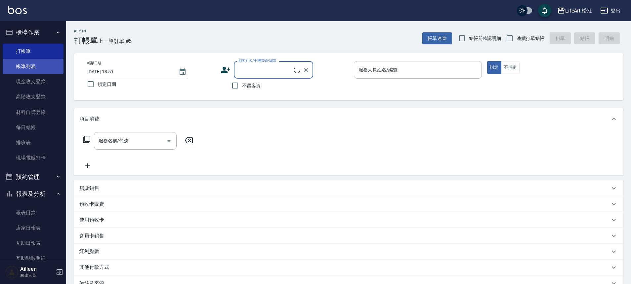
click at [45, 68] on link "帳單列表" at bounding box center [33, 66] width 61 height 15
